Goal: Information Seeking & Learning: Learn about a topic

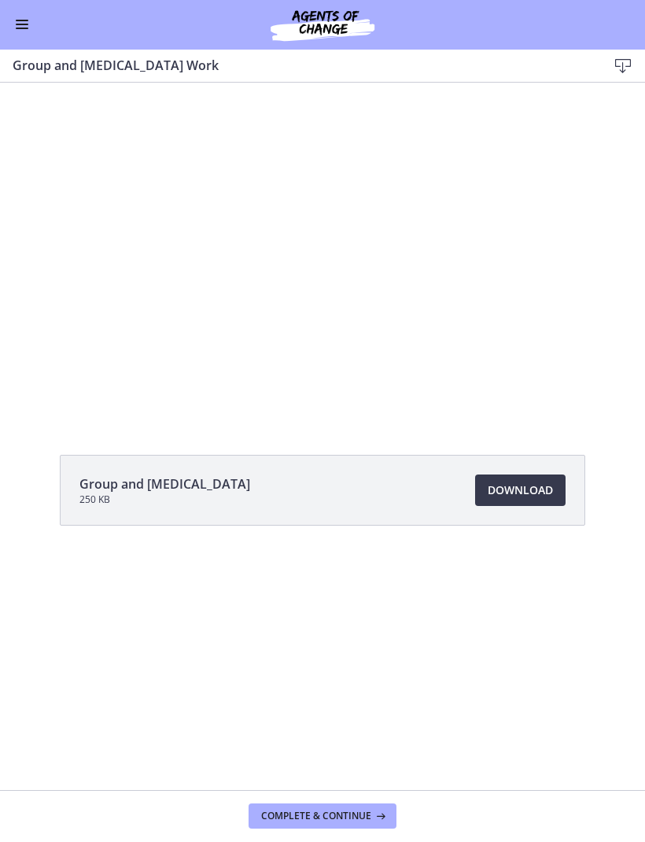
click at [115, 340] on div at bounding box center [322, 251] width 597 height 336
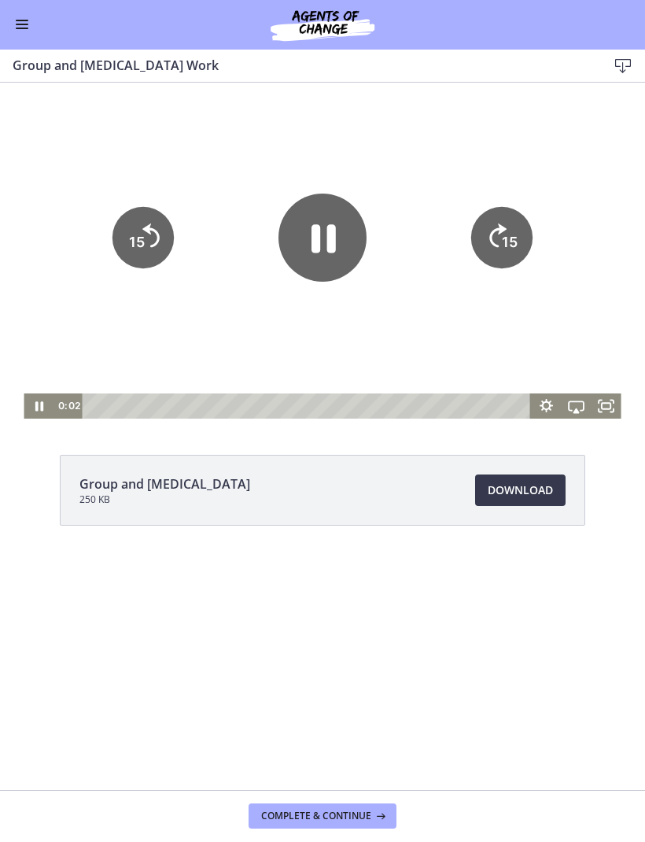
click at [46, 404] on icon "Pause" at bounding box center [39, 405] width 30 height 25
click at [367, 811] on span "Complete & continue" at bounding box center [316, 816] width 110 height 13
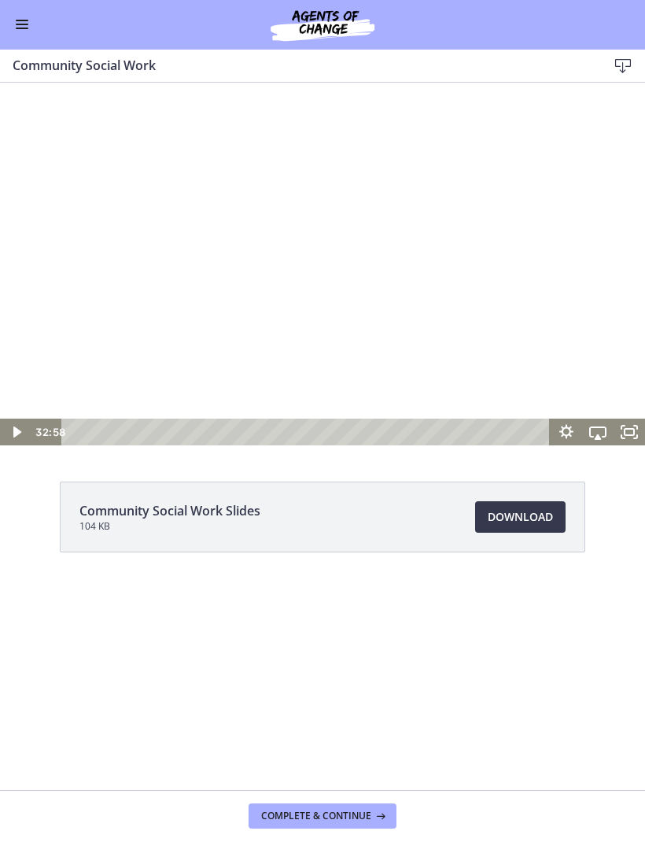
click at [558, 530] on link "Download Opens in a new window" at bounding box center [520, 517] width 90 height 31
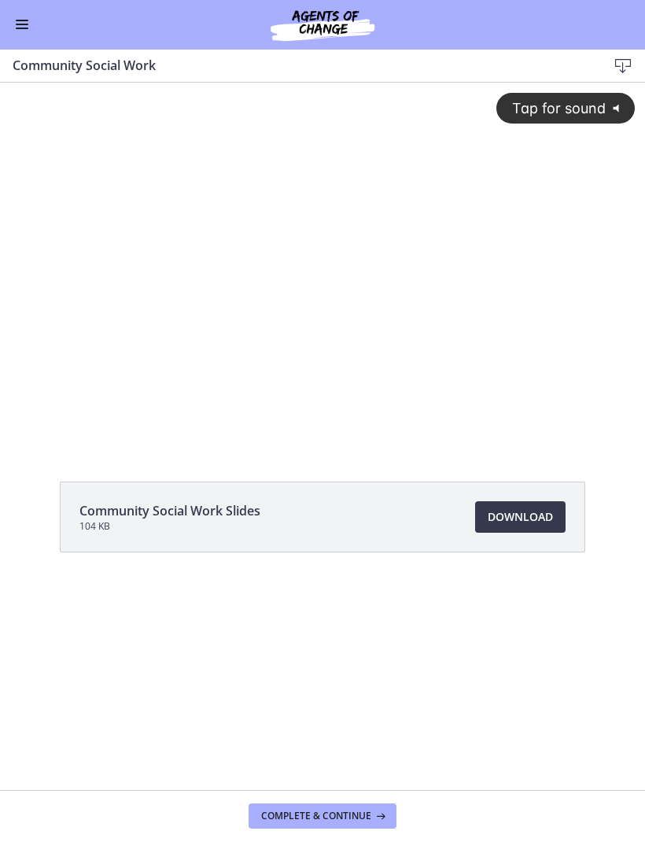
click at [376, 816] on icon at bounding box center [379, 816] width 16 height 13
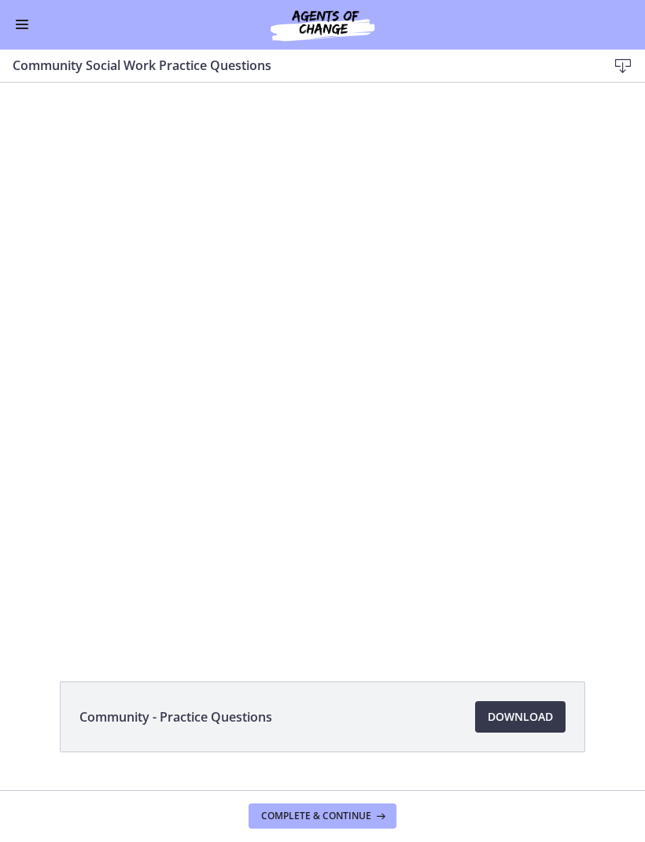
click at [518, 705] on link "Download Opens in a new window" at bounding box center [520, 717] width 90 height 31
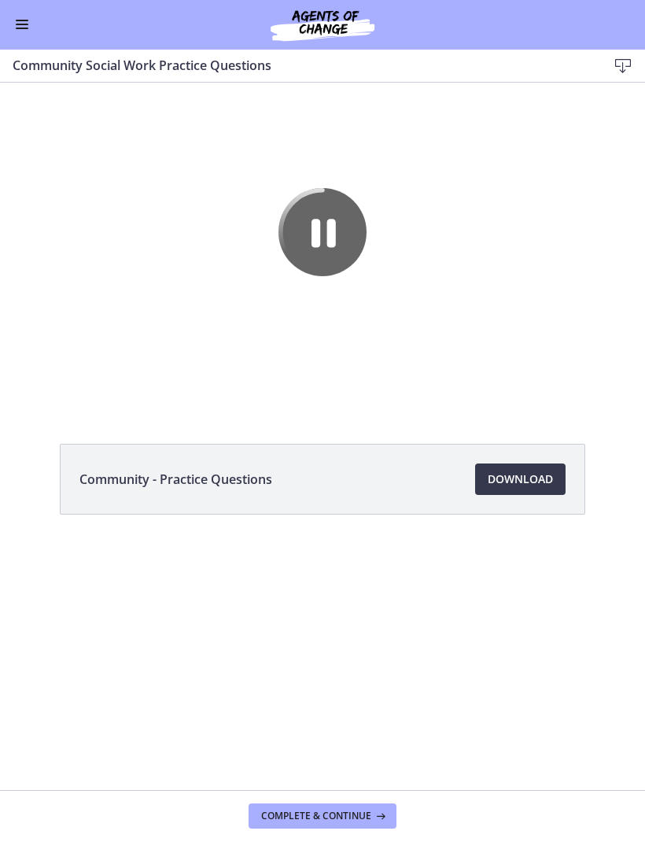
click at [275, 814] on span "Complete & continue" at bounding box center [316, 816] width 110 height 13
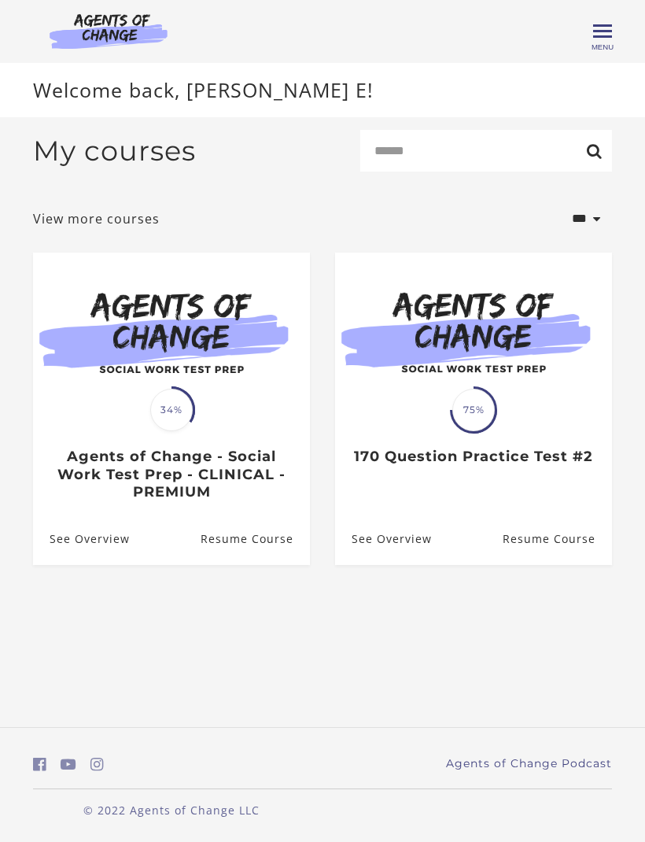
click at [164, 474] on h3 "Agents of Change - Social Work Test Prep - CLINICAL - PREMIUM" at bounding box center [171, 475] width 243 height 54
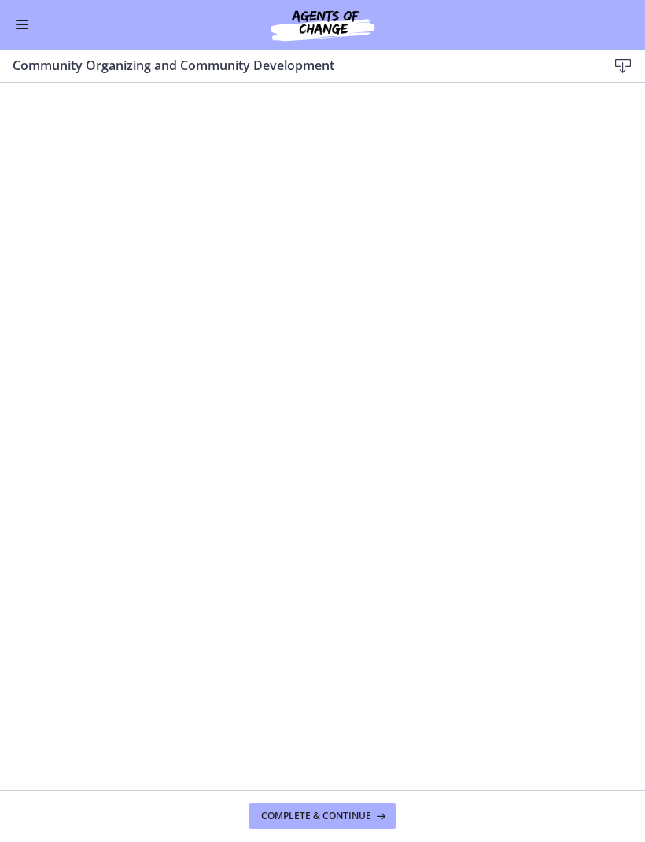
click at [373, 825] on button "Complete & continue" at bounding box center [323, 816] width 148 height 25
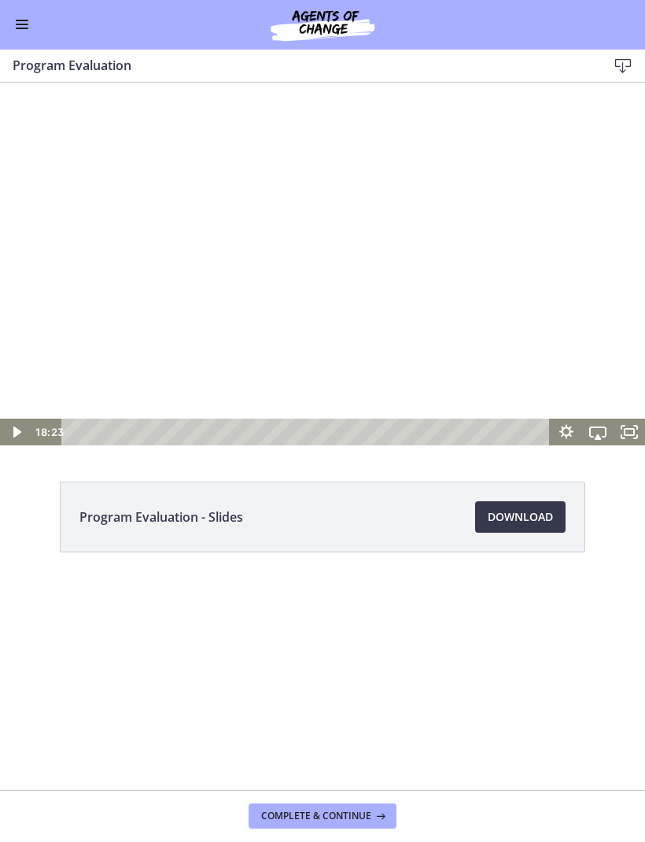
click at [522, 517] on span "Download Opens in a new window" at bounding box center [520, 517] width 65 height 19
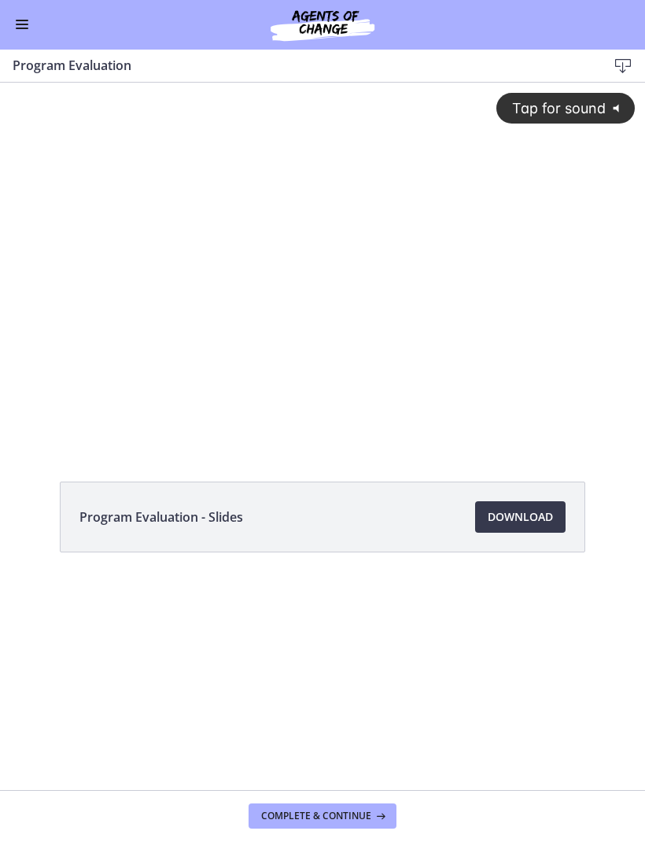
click at [518, 520] on span "Download Opens in a new window" at bounding box center [520, 517] width 65 height 19
click at [280, 817] on span "Complete & continue" at bounding box center [316, 816] width 110 height 13
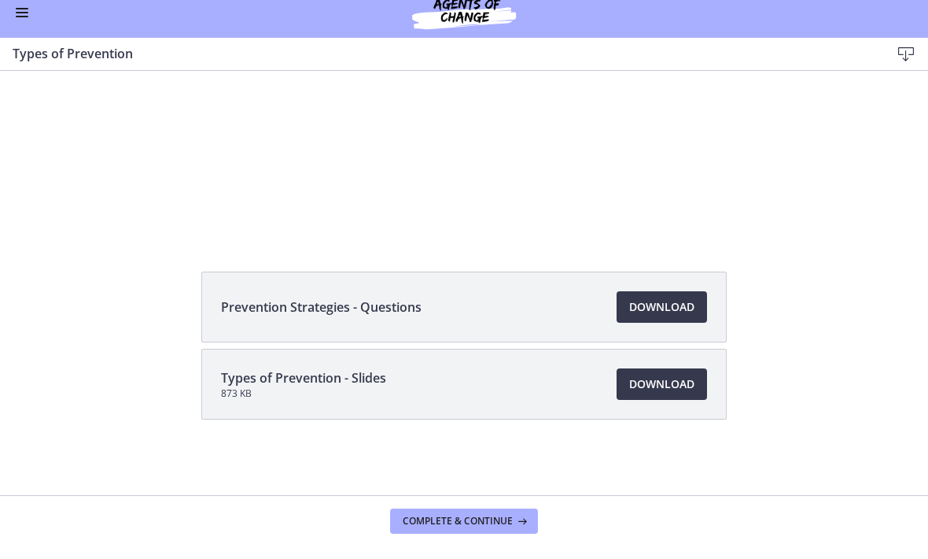
scroll to position [358, 0]
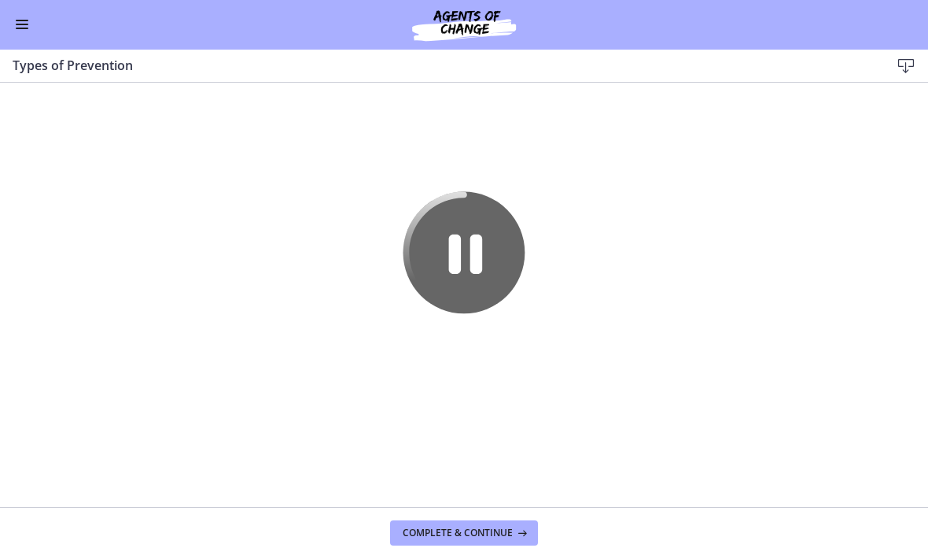
click at [474, 256] on icon "Pause" at bounding box center [465, 253] width 122 height 122
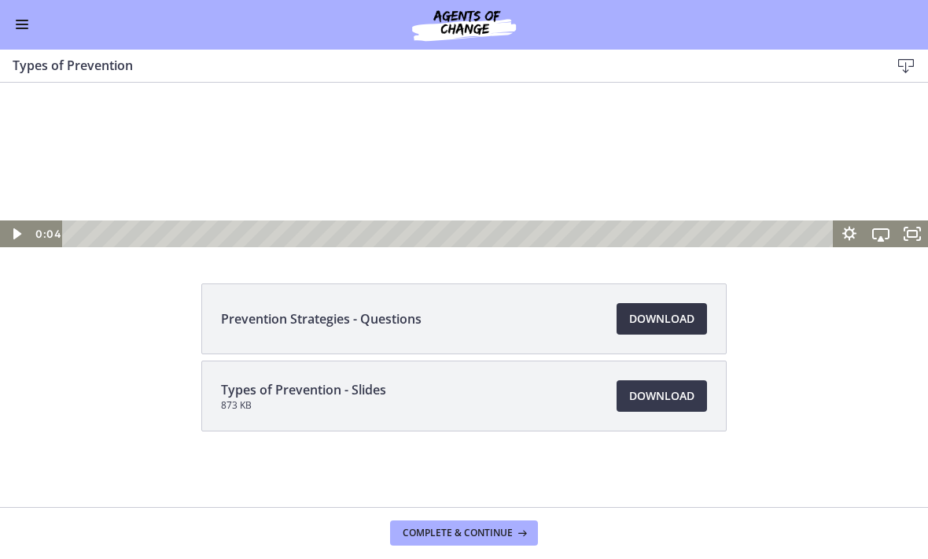
click at [644, 328] on link "Download Opens in a new window" at bounding box center [662, 319] width 90 height 31
click at [502, 537] on span "Complete & continue" at bounding box center [458, 533] width 110 height 13
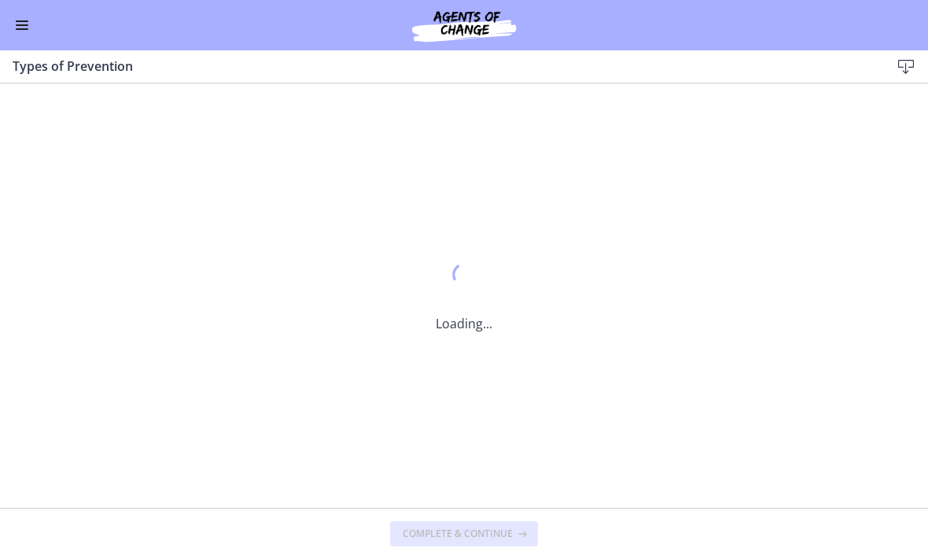
scroll to position [0, 0]
